Goal: Communication & Community: Answer question/provide support

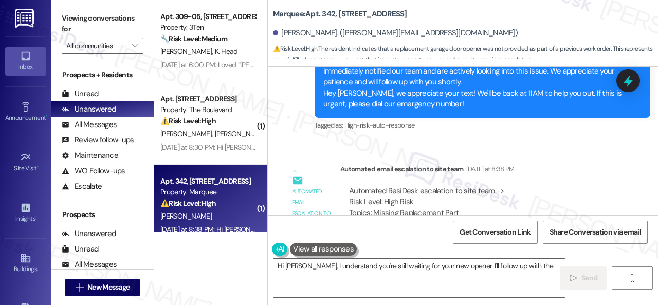
scroll to position [1412, 0]
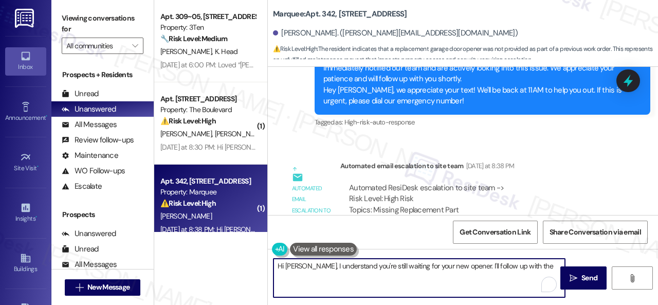
drag, startPoint x: 422, startPoint y: 283, endPoint x: 493, endPoint y: 289, distance: 71.1
click at [493, 289] on textarea "Hi [PERSON_NAME], I understand you're still waiting for your new opener. I'll f…" at bounding box center [418, 277] width 291 height 39
paste textarea "The site team advised that you please come to the office to swap out the old re…"
click at [310, 266] on textarea "Hi [PERSON_NAME], The site team advised that you please come to the office to s…" at bounding box center [418, 277] width 291 height 39
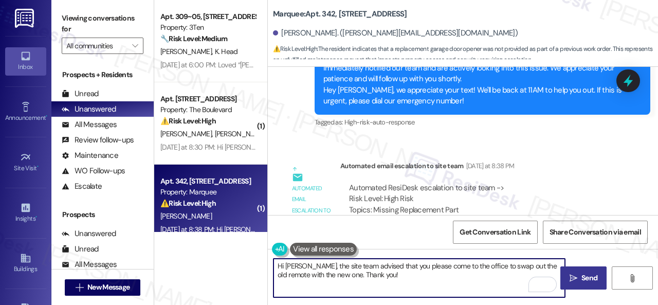
type textarea "Hi [PERSON_NAME], the site team advised that you please come to the office to s…"
click at [579, 279] on span "Send" at bounding box center [589, 277] width 20 height 11
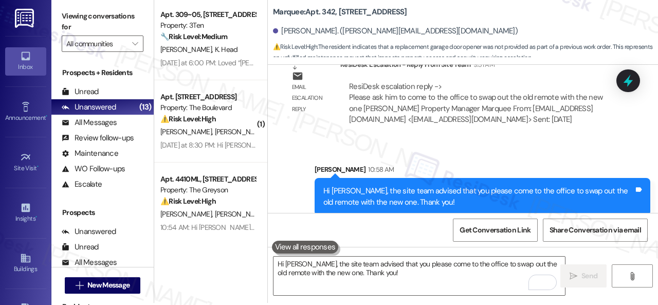
scroll to position [3, 0]
